Goal: Book appointment/travel/reservation

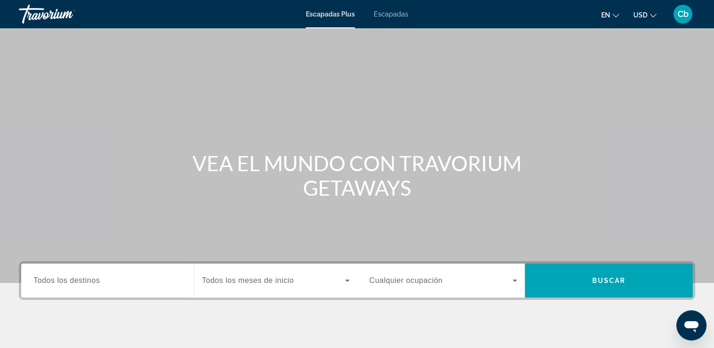
click at [83, 278] on span "Todos los destinos" at bounding box center [67, 280] width 67 height 8
click at [83, 278] on input "Destination Todos los destinos" at bounding box center [108, 281] width 148 height 11
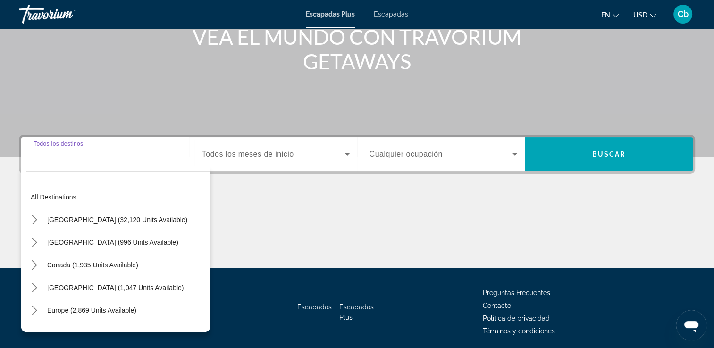
scroll to position [161, 0]
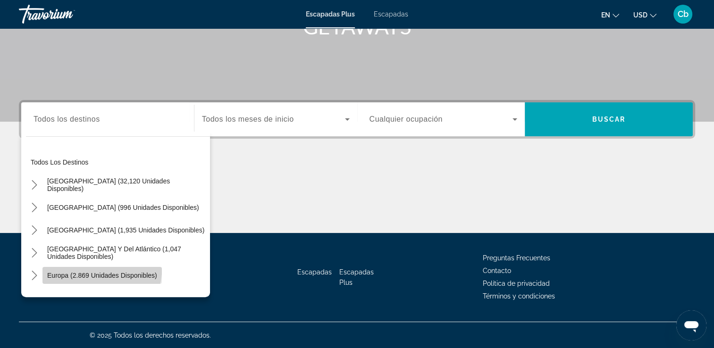
click at [82, 265] on span "Seleccionar destino: Europa (2.869 unidades disponibles)" at bounding box center [101, 275] width 119 height 23
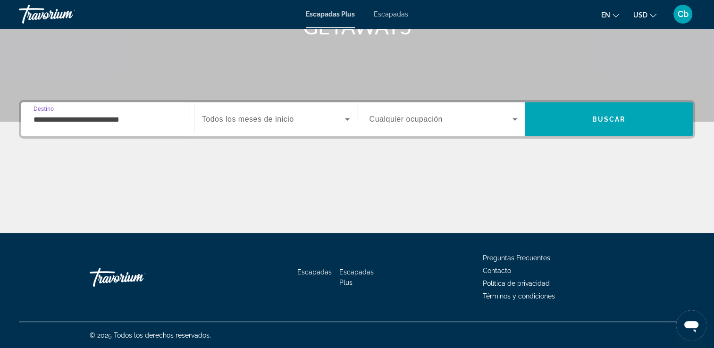
click at [126, 122] on input "**********" at bounding box center [108, 119] width 148 height 11
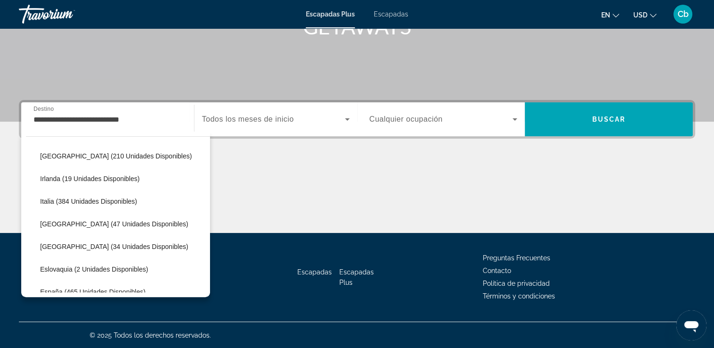
scroll to position [305, 0]
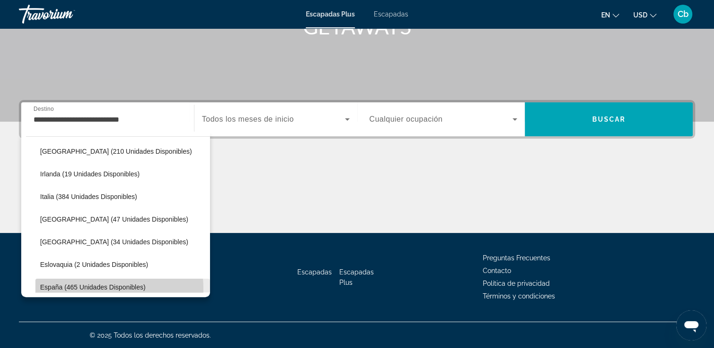
click at [86, 288] on span "España (465 unidades disponibles)" at bounding box center [92, 288] width 105 height 8
type input "**********"
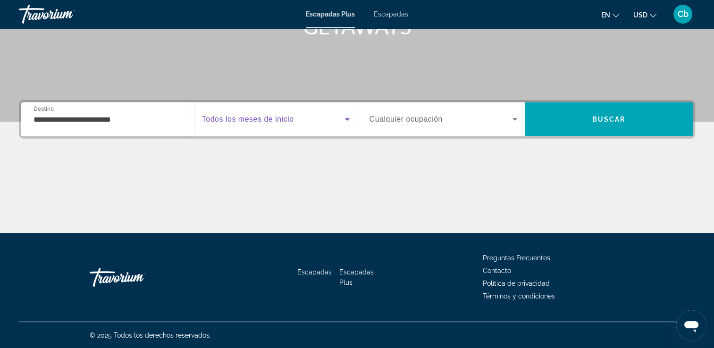
click at [347, 118] on icon "Widget de búsqueda" at bounding box center [347, 119] width 11 height 11
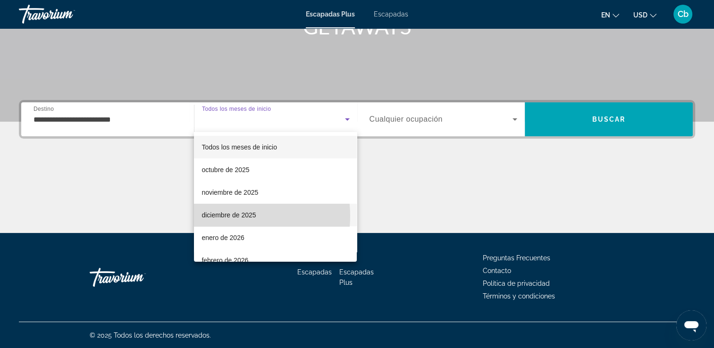
click at [230, 216] on font "diciembre de 2025" at bounding box center [228, 215] width 54 height 8
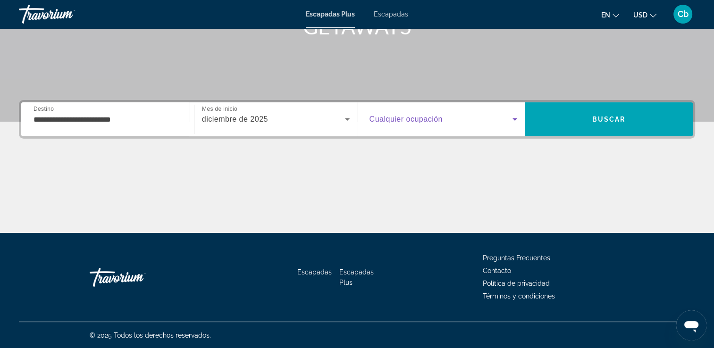
click at [516, 118] on icon "Widget de búsqueda" at bounding box center [514, 119] width 5 height 2
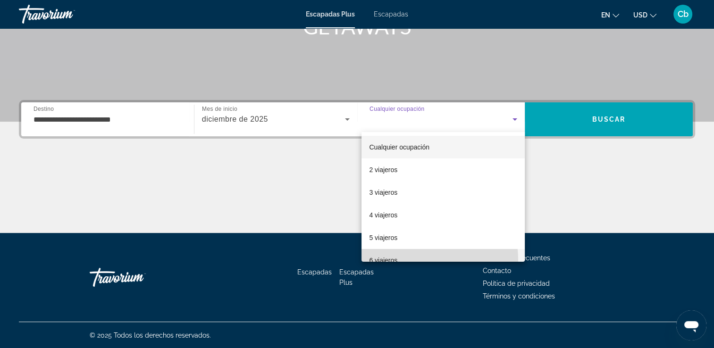
click at [385, 261] on font "6 viajeros" at bounding box center [383, 261] width 28 height 8
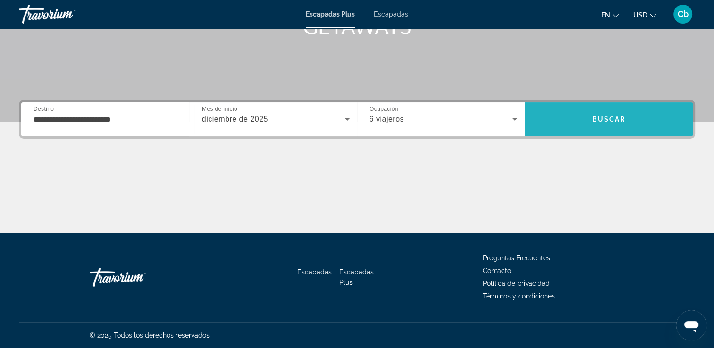
click at [608, 120] on span "Buscar" at bounding box center [609, 120] width 34 height 8
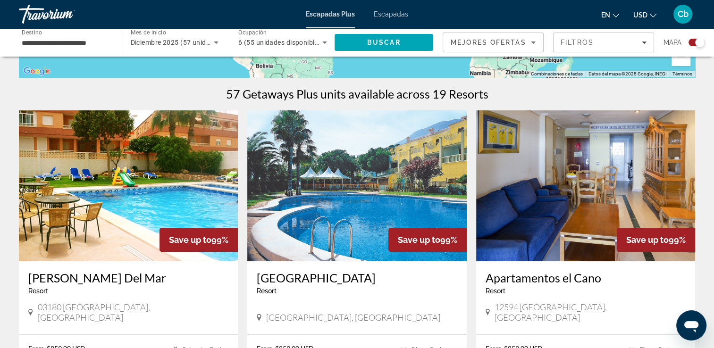
scroll to position [285, 0]
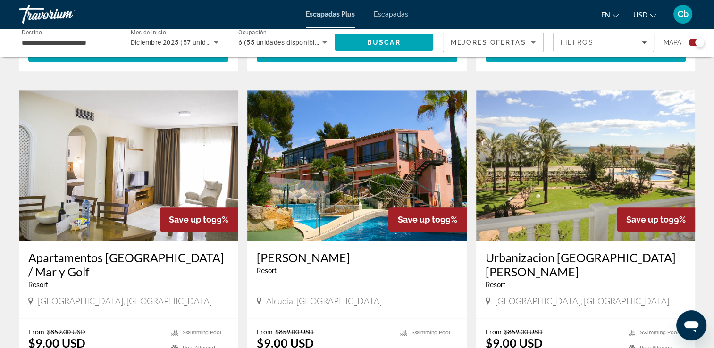
scroll to position [662, 0]
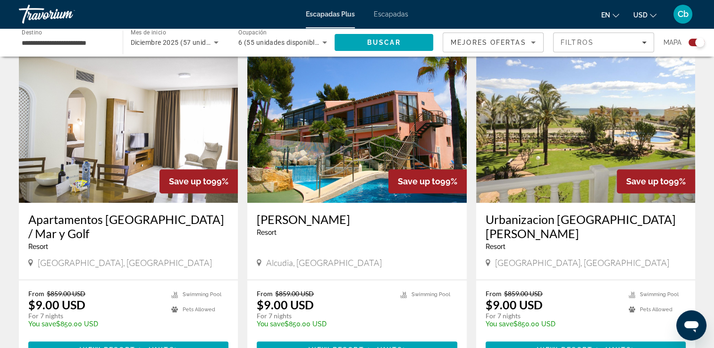
drag, startPoint x: 703, startPoint y: 145, endPoint x: 699, endPoint y: 175, distance: 29.9
click at [699, 175] on div "← Mover a la izquierda → Mover a la derecha ↑ Mover hacia arriba ↓ Mover hacia …" at bounding box center [357, 238] width 714 height 1667
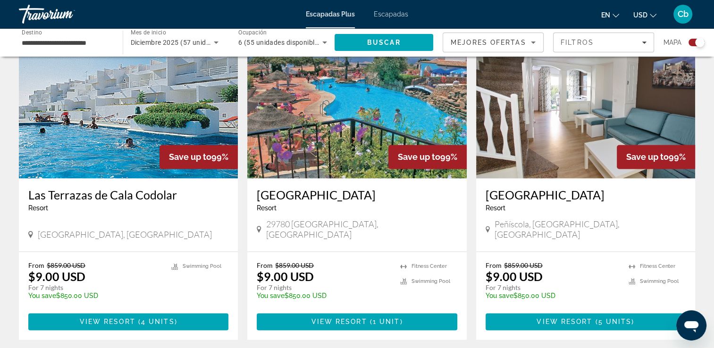
scroll to position [1424, 0]
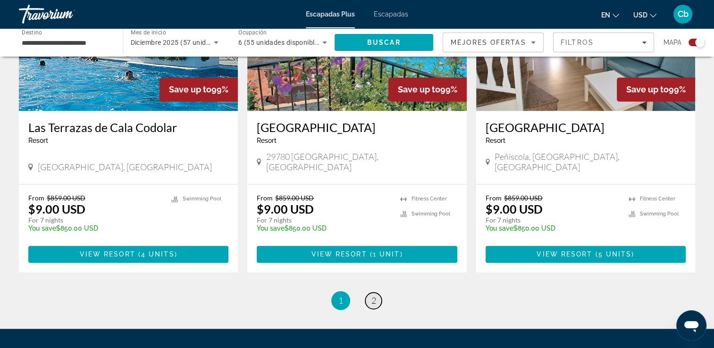
click at [370, 293] on link "page 2" at bounding box center [373, 301] width 17 height 17
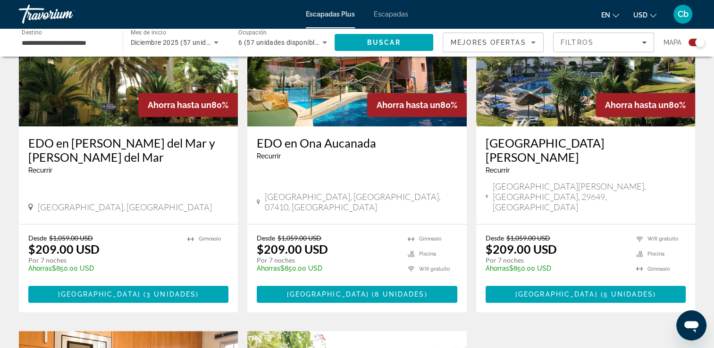
scroll to position [408, 0]
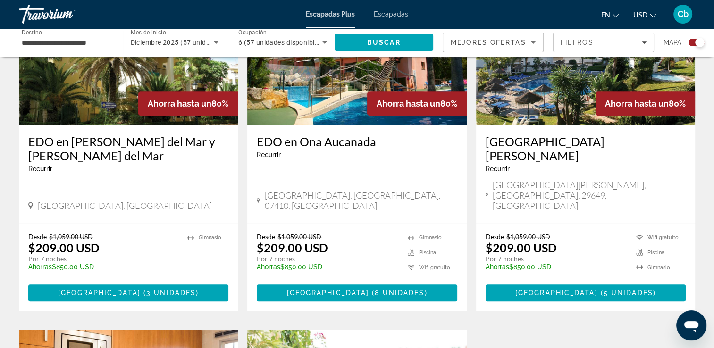
drag, startPoint x: 704, startPoint y: 161, endPoint x: 709, endPoint y: 160, distance: 4.8
click at [709, 160] on div "← Mover a la izquierda → Mover a la derecha ↑ Mover hacia arriba ↓ Mover hacia …" at bounding box center [357, 181] width 714 height 1047
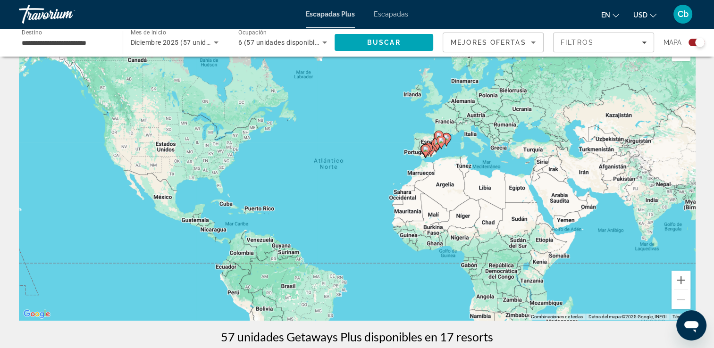
scroll to position [0, 0]
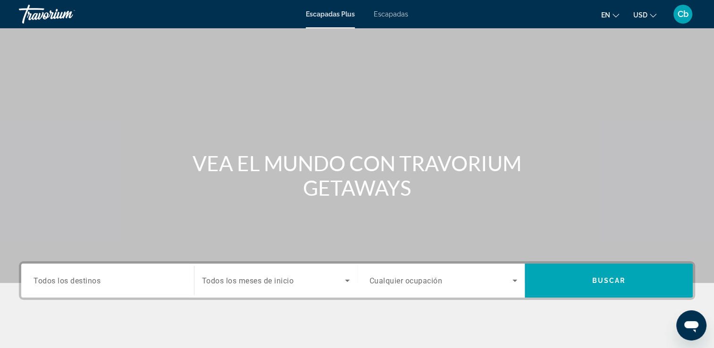
click at [67, 280] on span "Todos los destinos" at bounding box center [67, 280] width 67 height 9
click at [67, 280] on input "Destination Todos los destinos" at bounding box center [108, 281] width 148 height 11
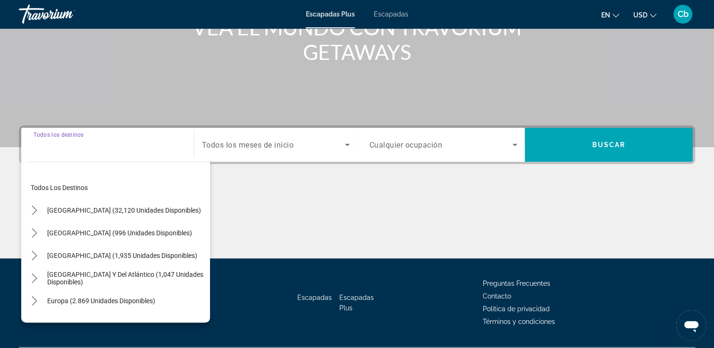
scroll to position [161, 0]
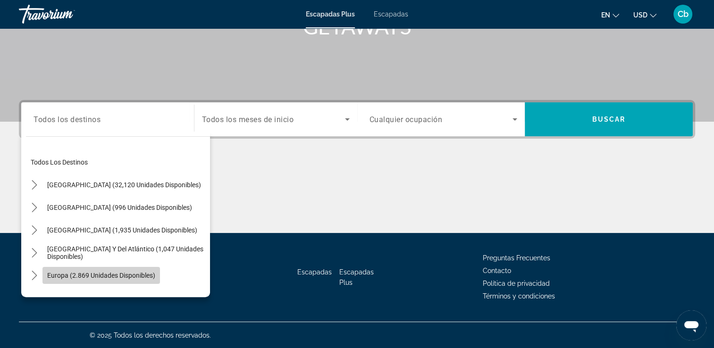
click at [70, 275] on span "Europa (2.869 unidades disponibles)" at bounding box center [101, 276] width 108 height 8
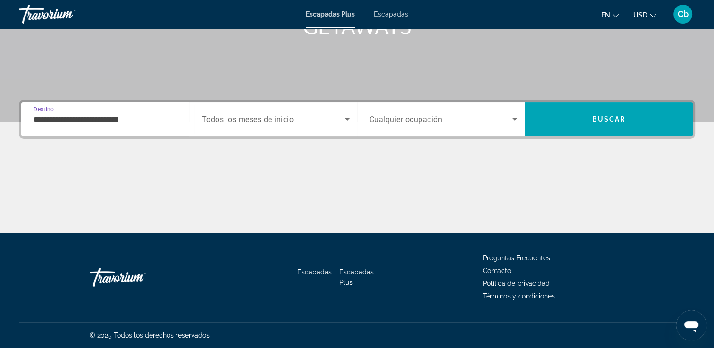
click at [130, 123] on input "**********" at bounding box center [108, 119] width 148 height 11
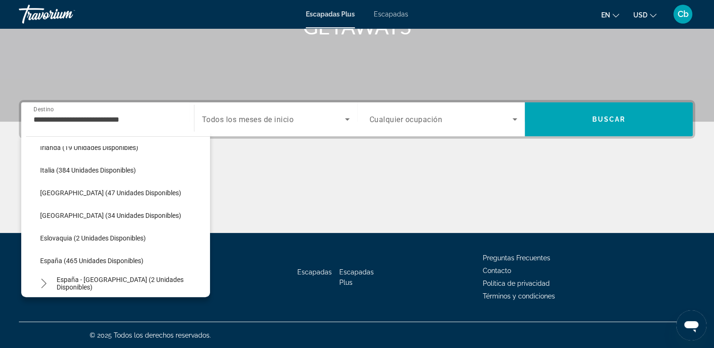
scroll to position [354, 0]
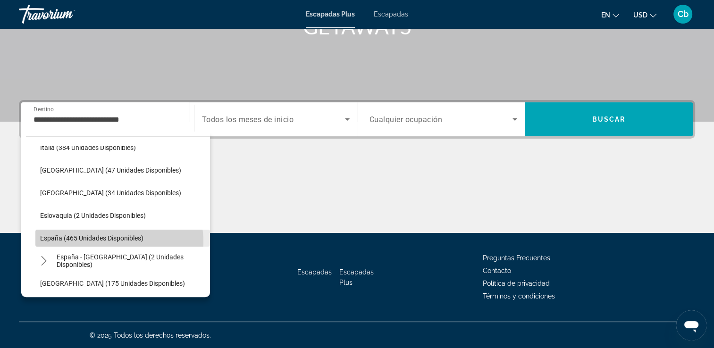
click at [115, 241] on span "España (465 unidades disponibles)" at bounding box center [91, 239] width 103 height 8
type input "**********"
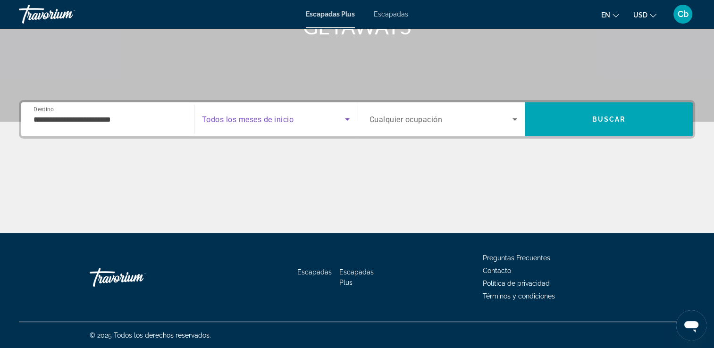
click at [349, 119] on icon "Widget de búsqueda" at bounding box center [347, 119] width 11 height 11
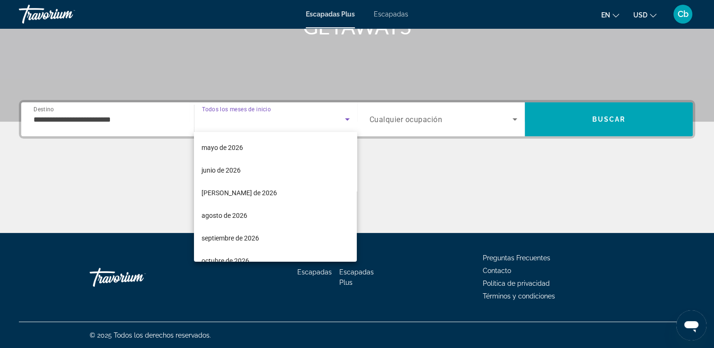
scroll to position [182, 0]
click at [256, 210] on mat-option "agosto de 2026" at bounding box center [275, 214] width 163 height 23
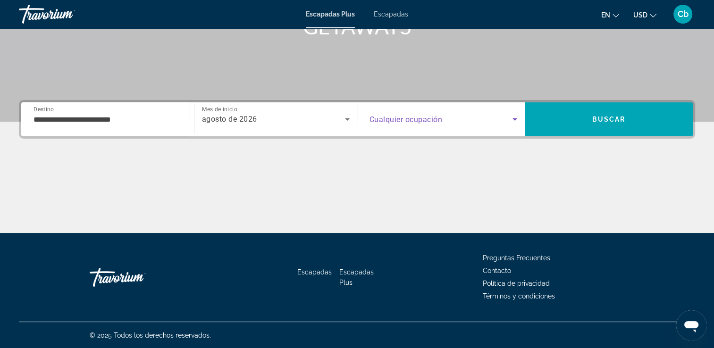
click at [517, 119] on icon "Widget de búsqueda" at bounding box center [514, 119] width 11 height 11
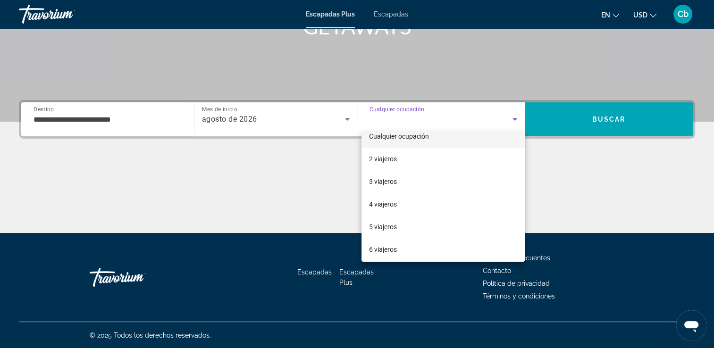
scroll to position [22, 0]
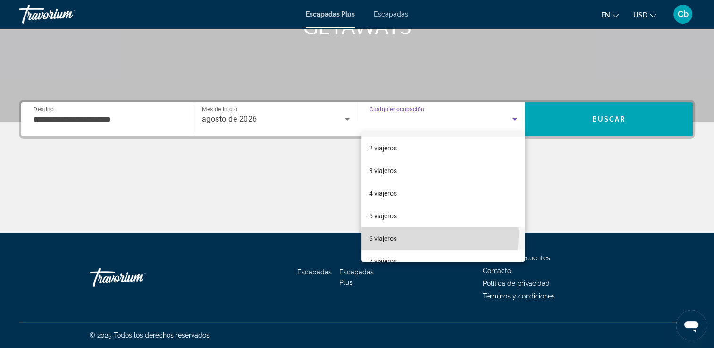
click at [385, 235] on font "6 viajeros" at bounding box center [383, 239] width 28 height 8
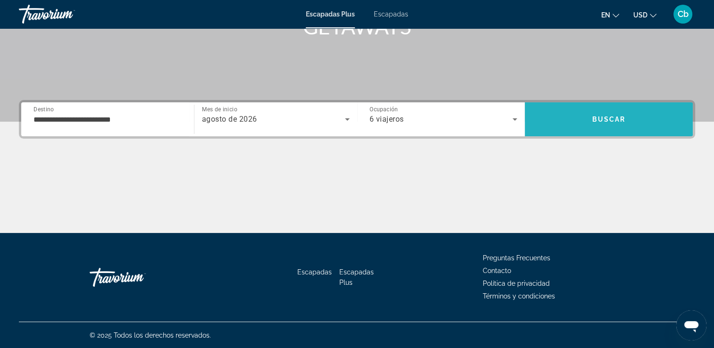
click at [580, 121] on span "Buscar" at bounding box center [609, 119] width 168 height 23
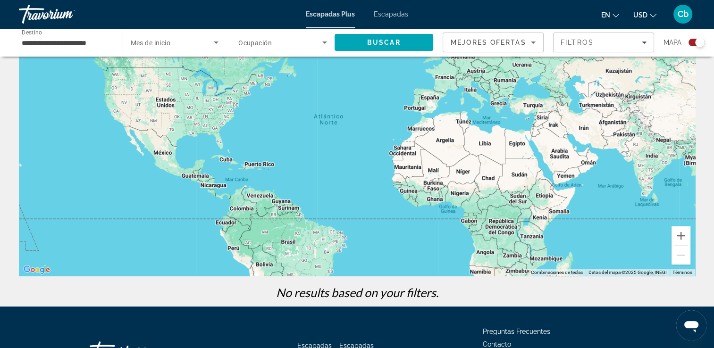
scroll to position [70, 0]
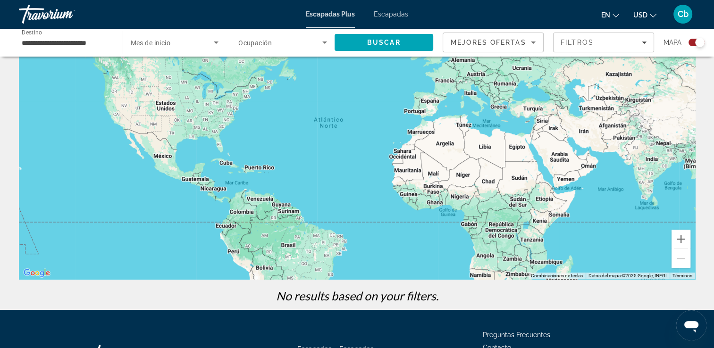
click at [75, 1] on mat-toolbar "Escapadas Plus Escapadas en English Español Français Italiano Português русский…" at bounding box center [357, 14] width 714 height 28
click at [215, 42] on icon "Widget de búsqueda" at bounding box center [216, 43] width 5 height 2
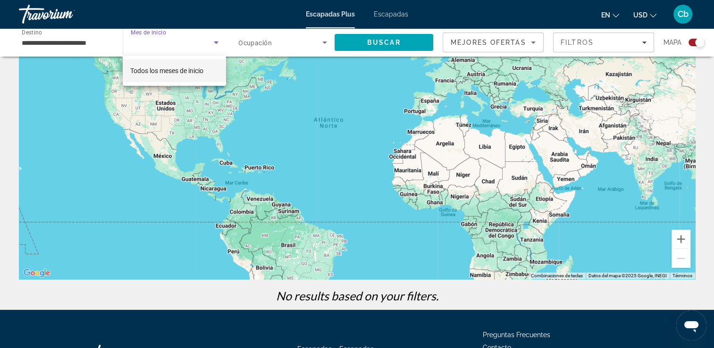
drag, startPoint x: 215, startPoint y: 42, endPoint x: 168, endPoint y: 75, distance: 57.3
click at [168, 75] on div "Todos los meses de inicio" at bounding box center [357, 174] width 714 height 348
click at [174, 71] on span "Todos los meses de inicio" at bounding box center [166, 71] width 73 height 8
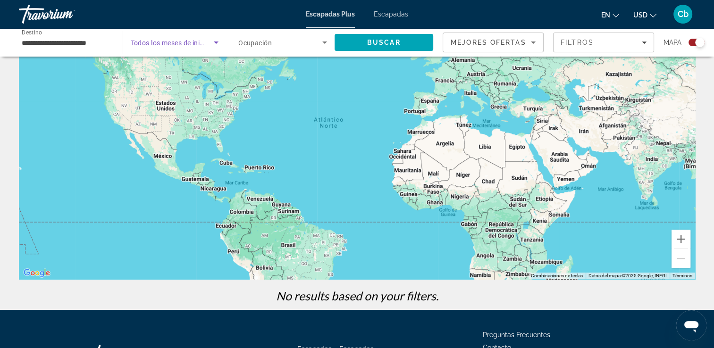
click at [323, 41] on icon "Widget de búsqueda" at bounding box center [324, 42] width 11 height 11
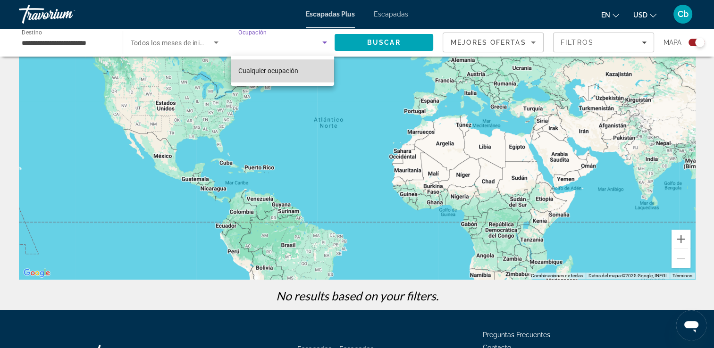
click at [279, 65] on mat-option "Cualquier ocupación" at bounding box center [282, 70] width 103 height 23
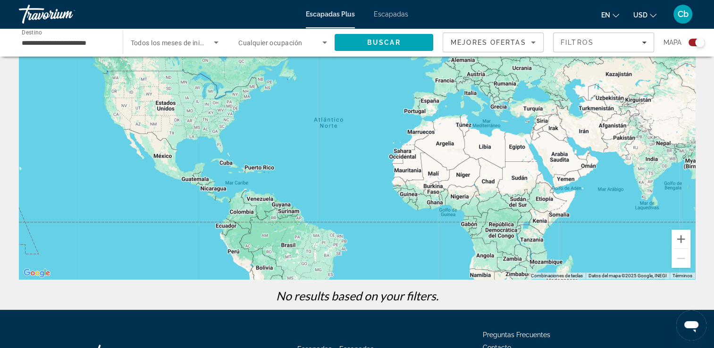
click at [294, 41] on span "Cualquier ocupación" at bounding box center [270, 43] width 64 height 8
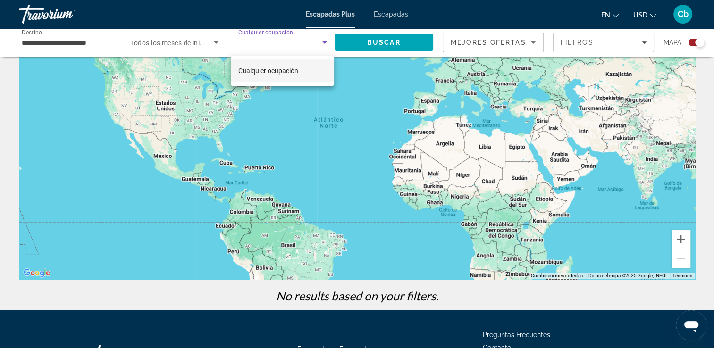
click at [325, 43] on div at bounding box center [357, 174] width 714 height 348
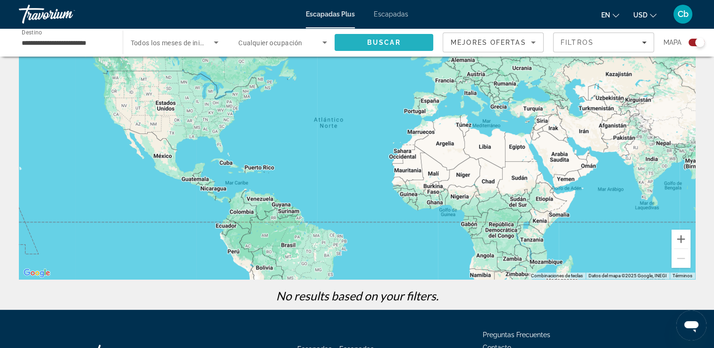
click at [367, 47] on span "Buscar" at bounding box center [384, 42] width 99 height 23
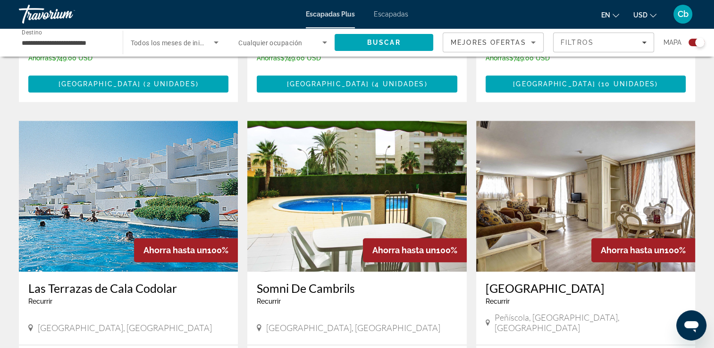
scroll to position [999, 0]
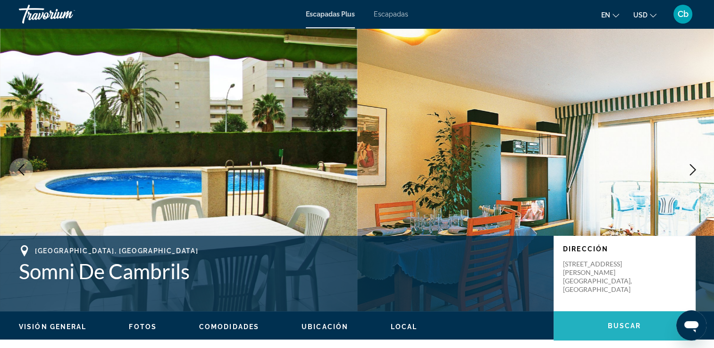
click at [613, 333] on span "Contenido principal" at bounding box center [624, 326] width 142 height 23
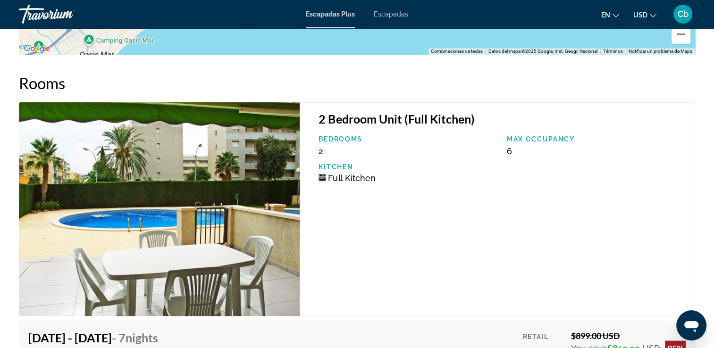
scroll to position [1642, 0]
